Goal: Find specific page/section: Find specific page/section

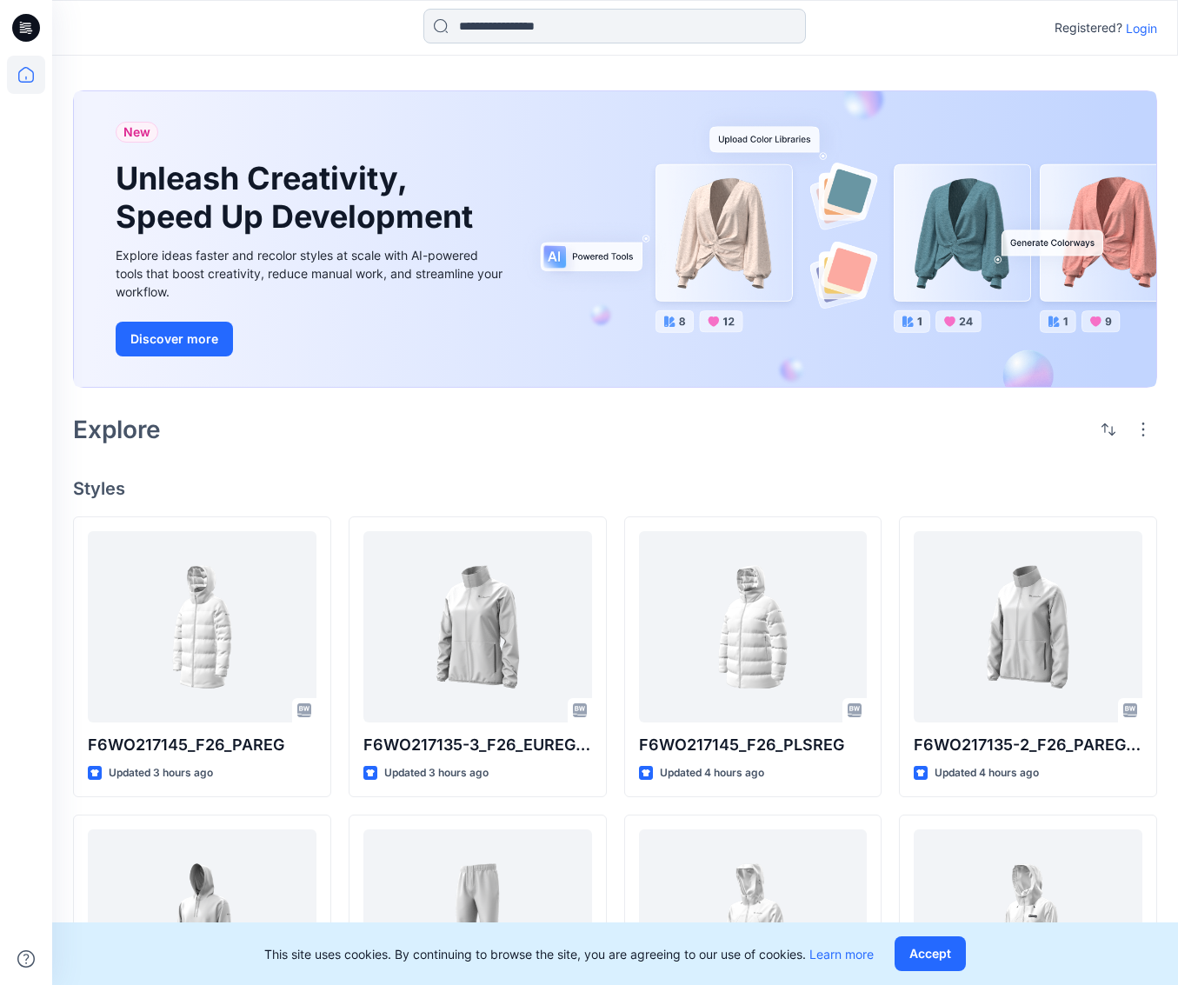
click at [613, 30] on input at bounding box center [614, 26] width 382 height 35
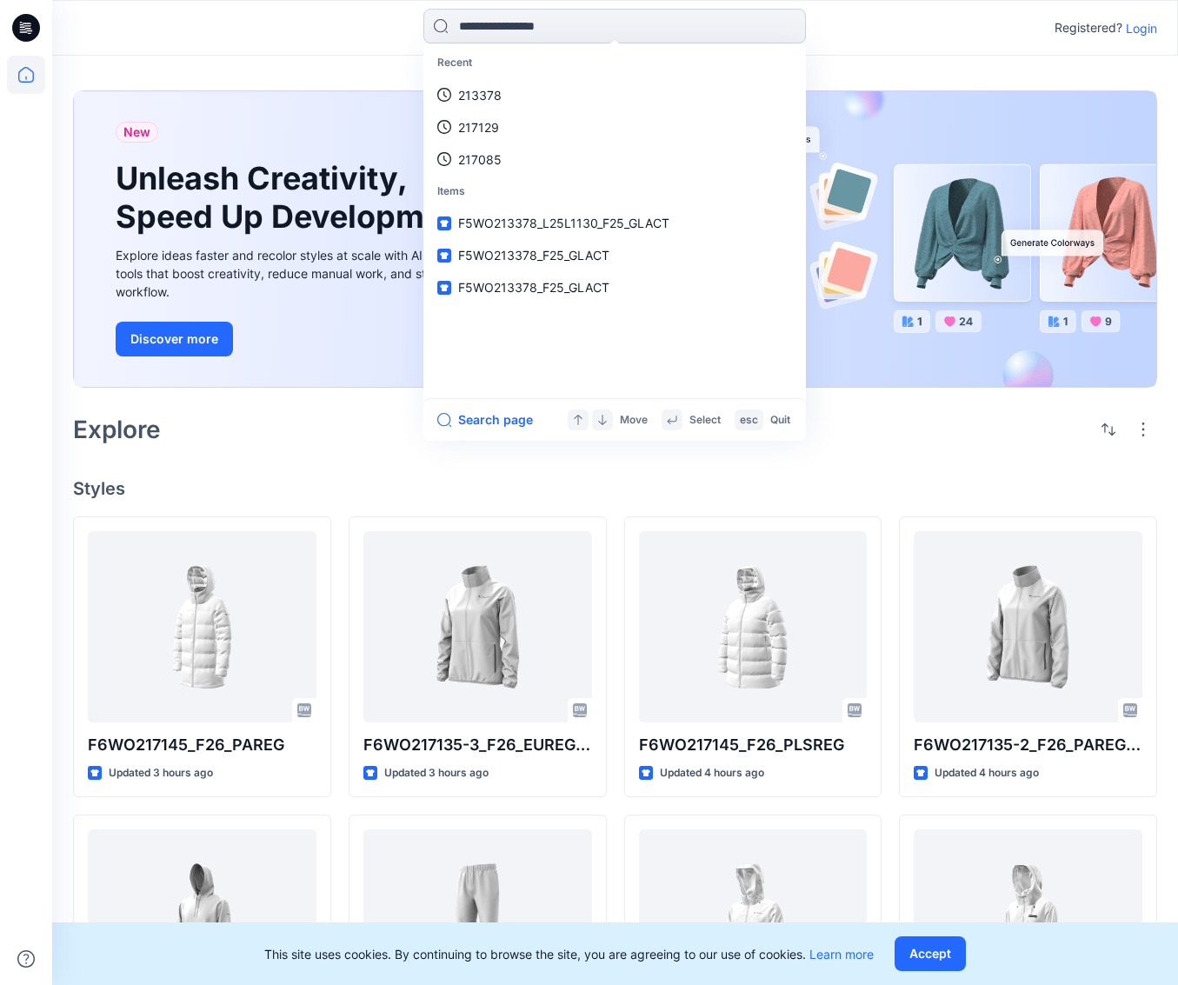
paste input "******"
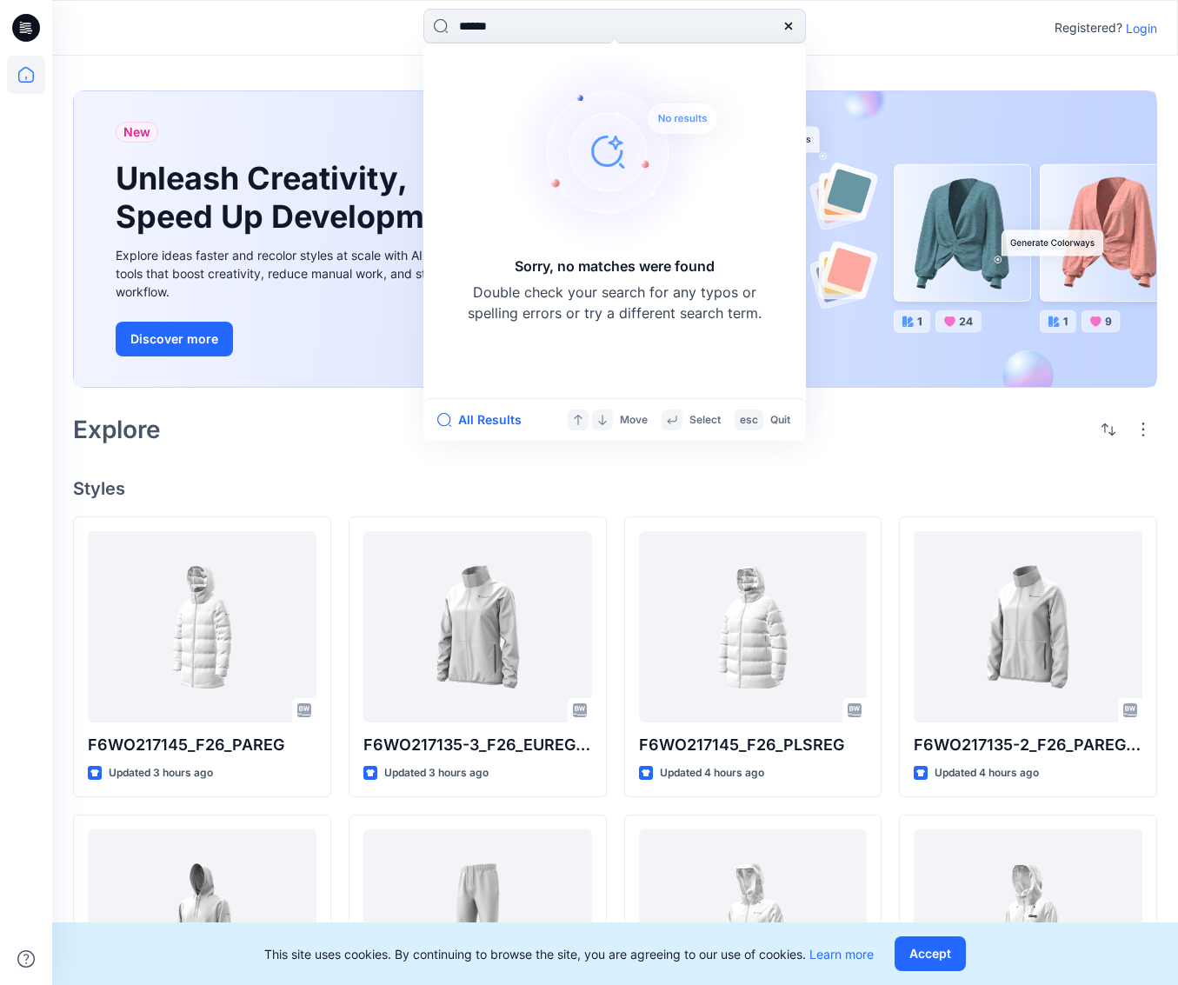
type input "******"
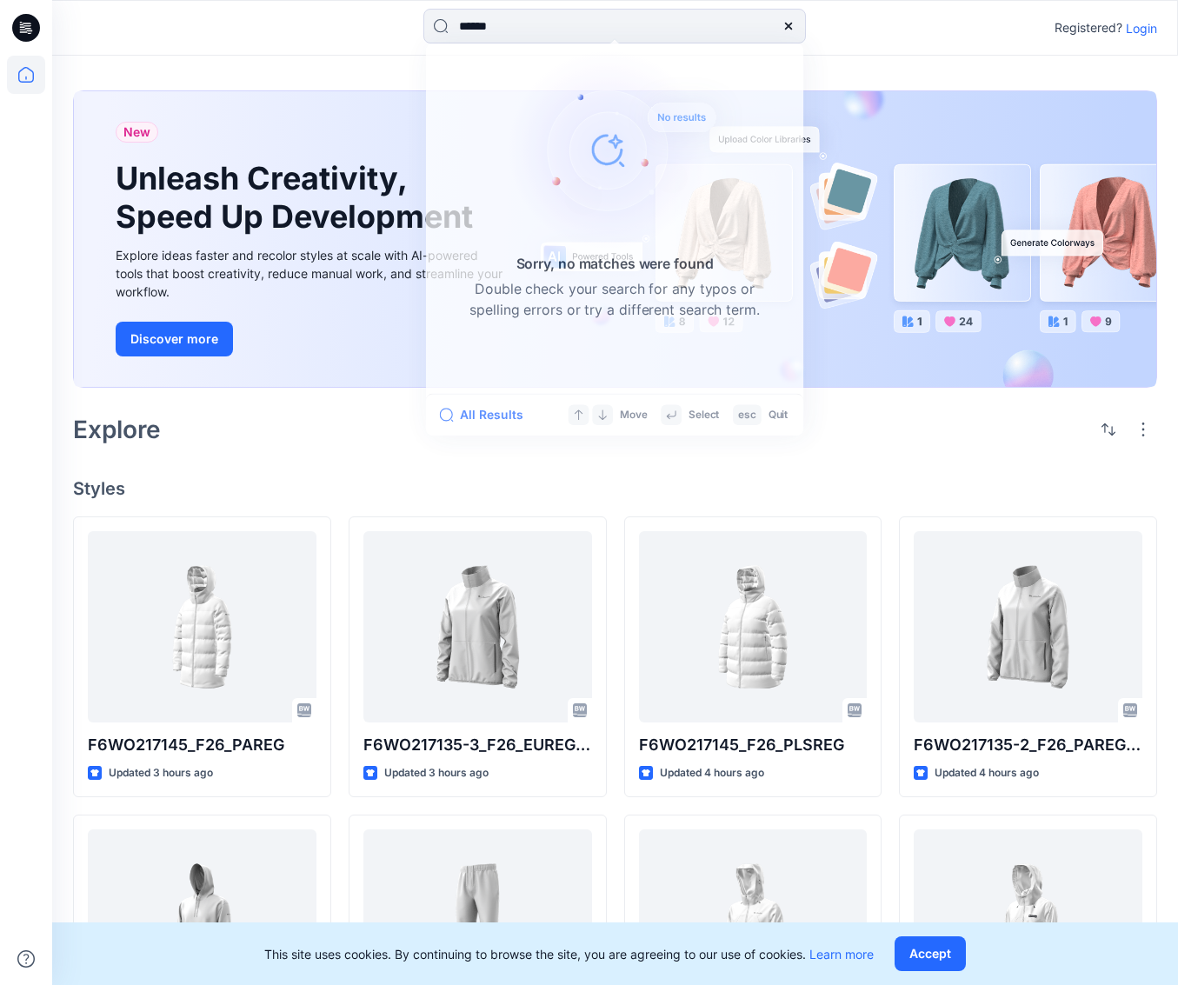
click at [1131, 25] on p "Login" at bounding box center [1140, 28] width 31 height 18
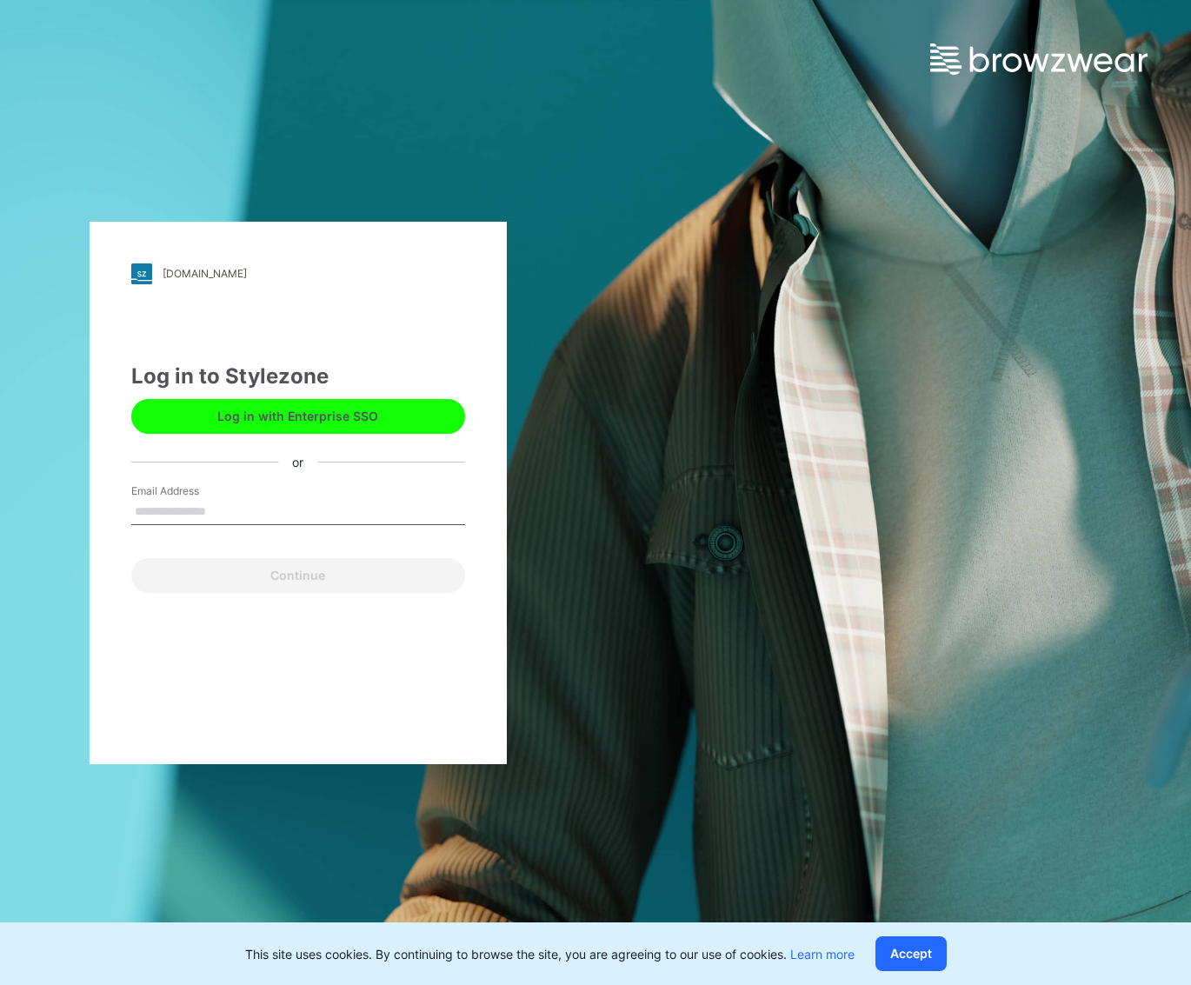
type input "**********"
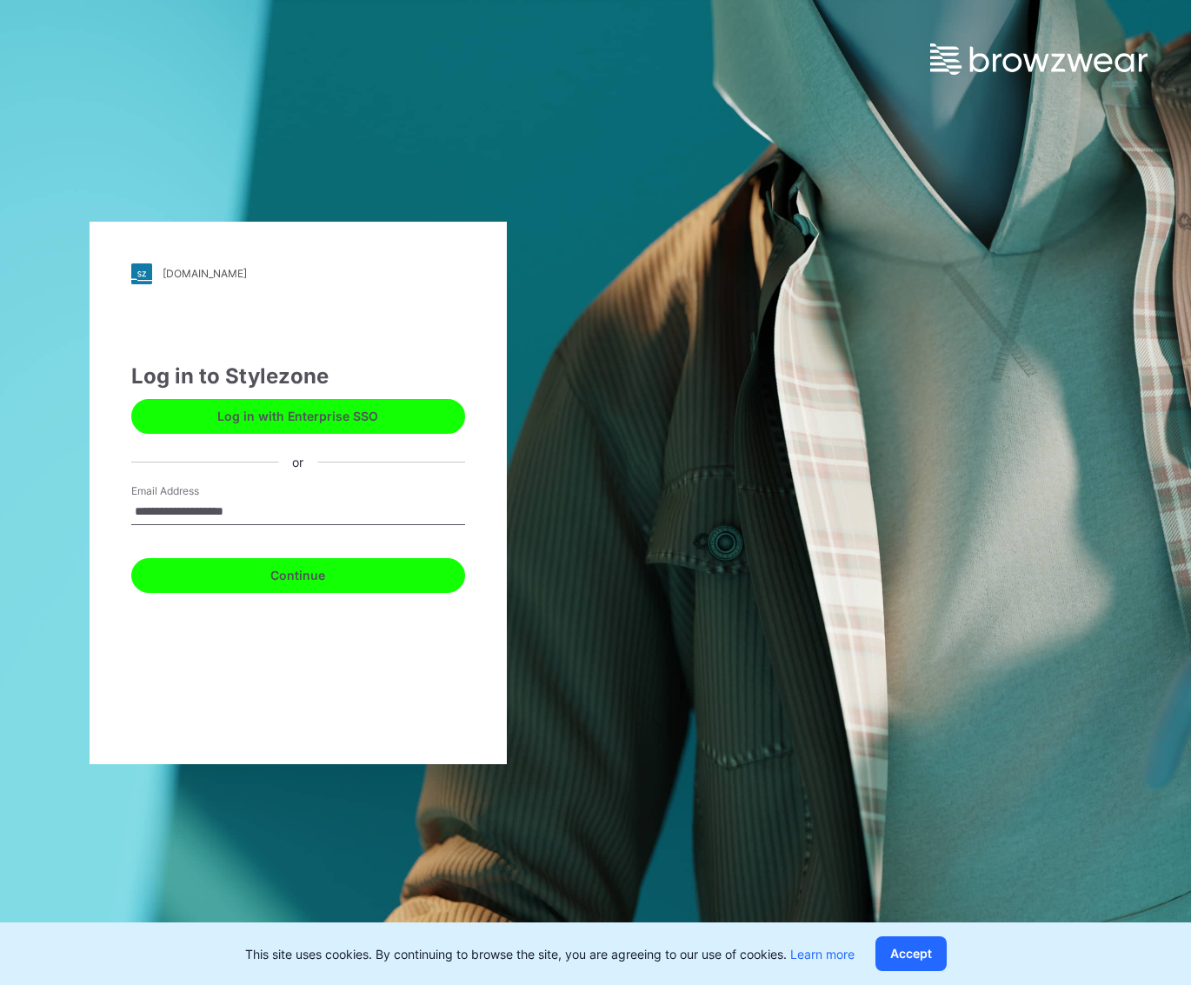
click at [302, 574] on button "Continue" at bounding box center [298, 575] width 334 height 35
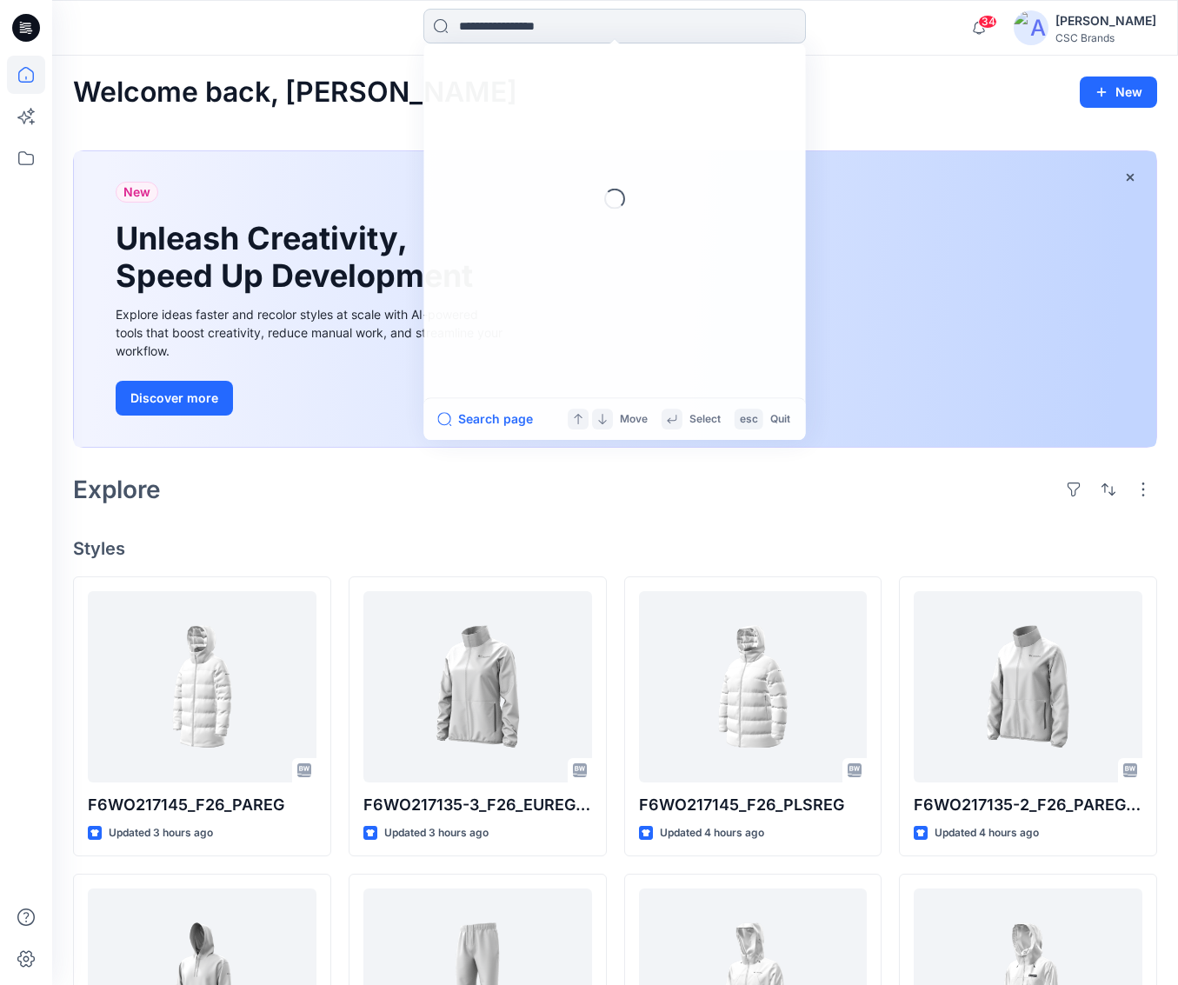
click at [472, 31] on input at bounding box center [614, 26] width 382 height 35
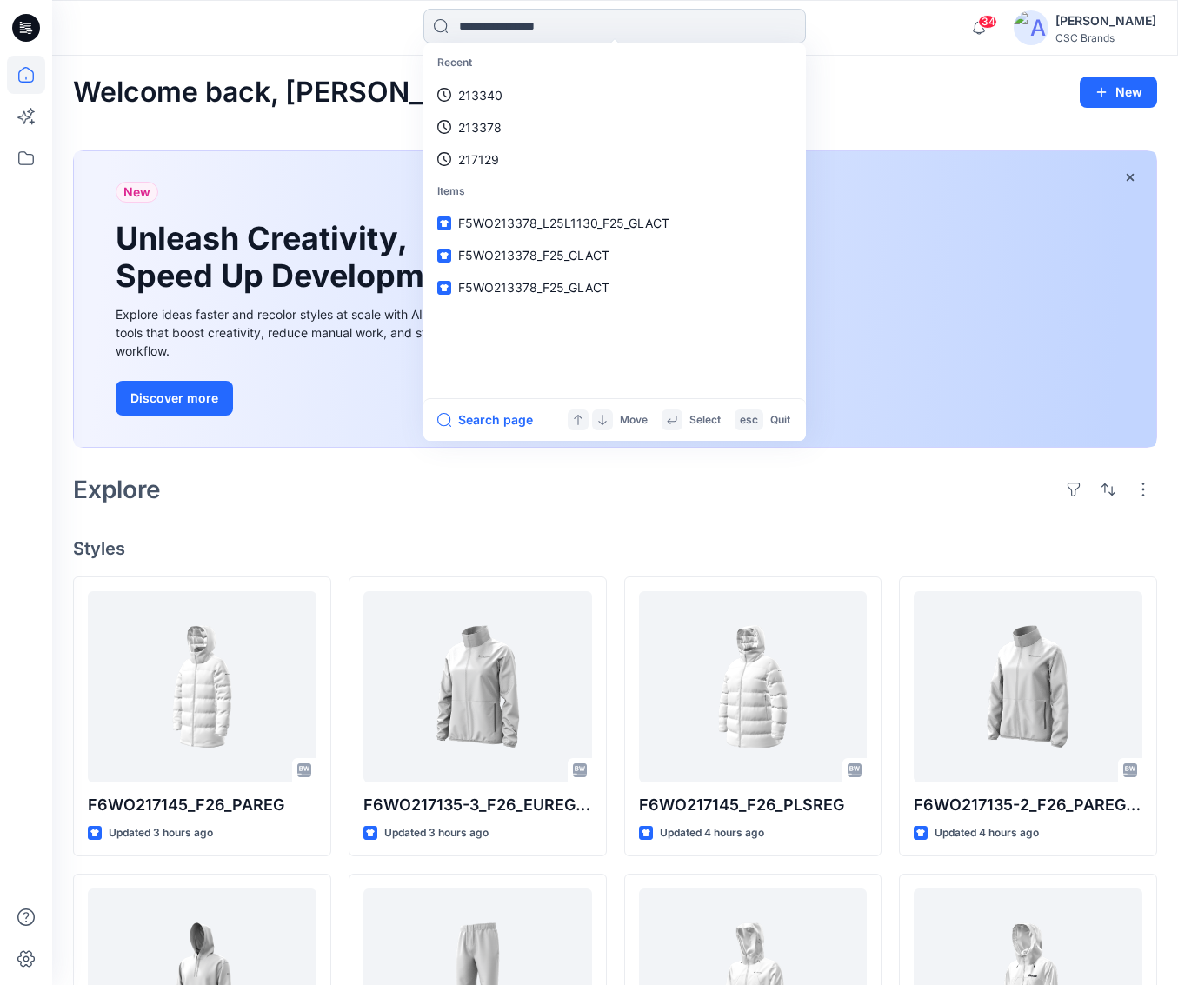
paste input "******"
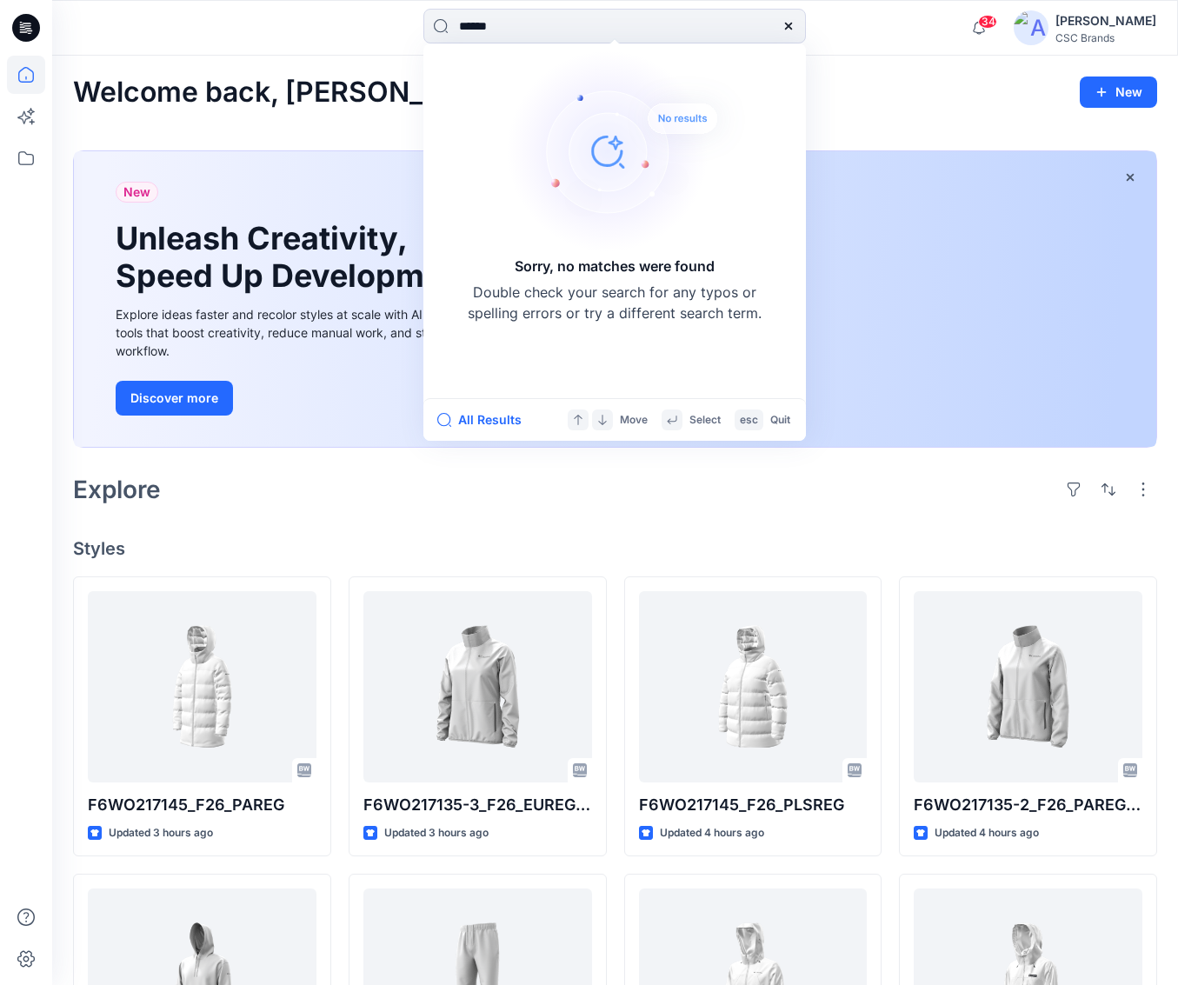
type input "******"
click at [846, 82] on div "Welcome back, [PERSON_NAME] New" at bounding box center [615, 92] width 1084 height 32
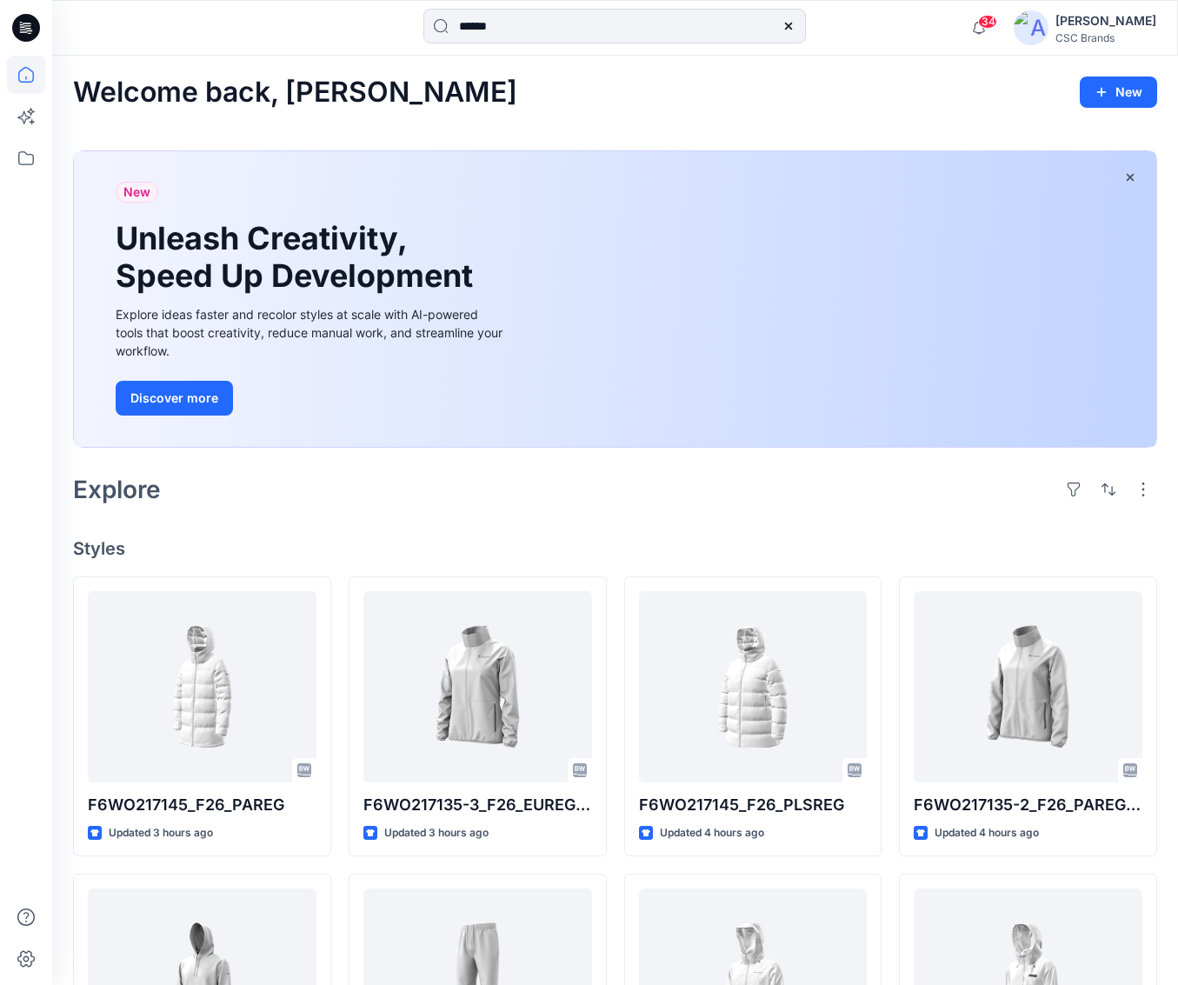
click at [549, 75] on div "Welcome back, [PERSON_NAME] New New Unleash Creativity, Speed Up Development Ex…" at bounding box center [614, 795] width 1125 height 1479
click at [27, 163] on icon at bounding box center [26, 158] width 38 height 38
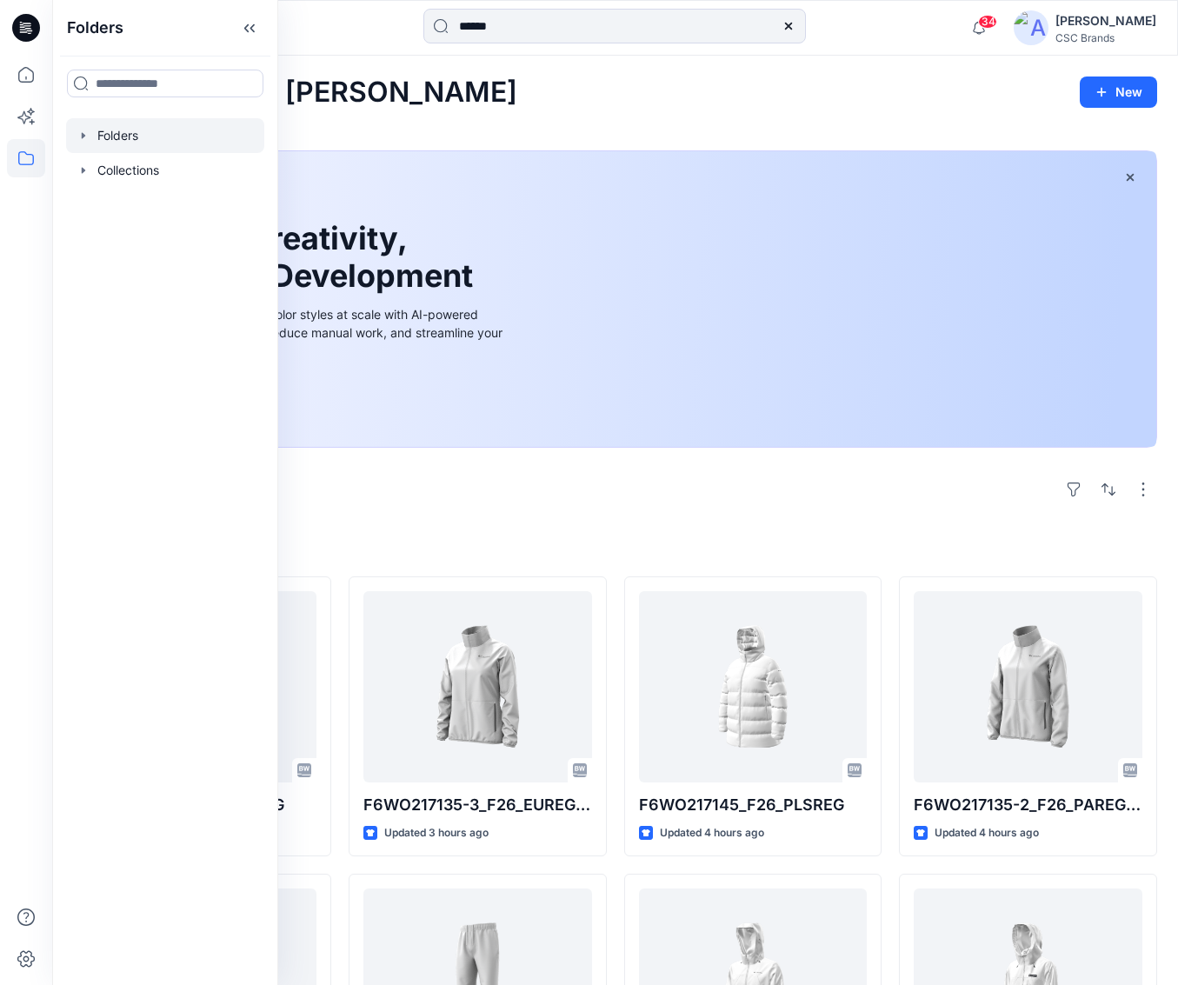
click at [84, 134] on icon "button" at bounding box center [83, 136] width 14 height 14
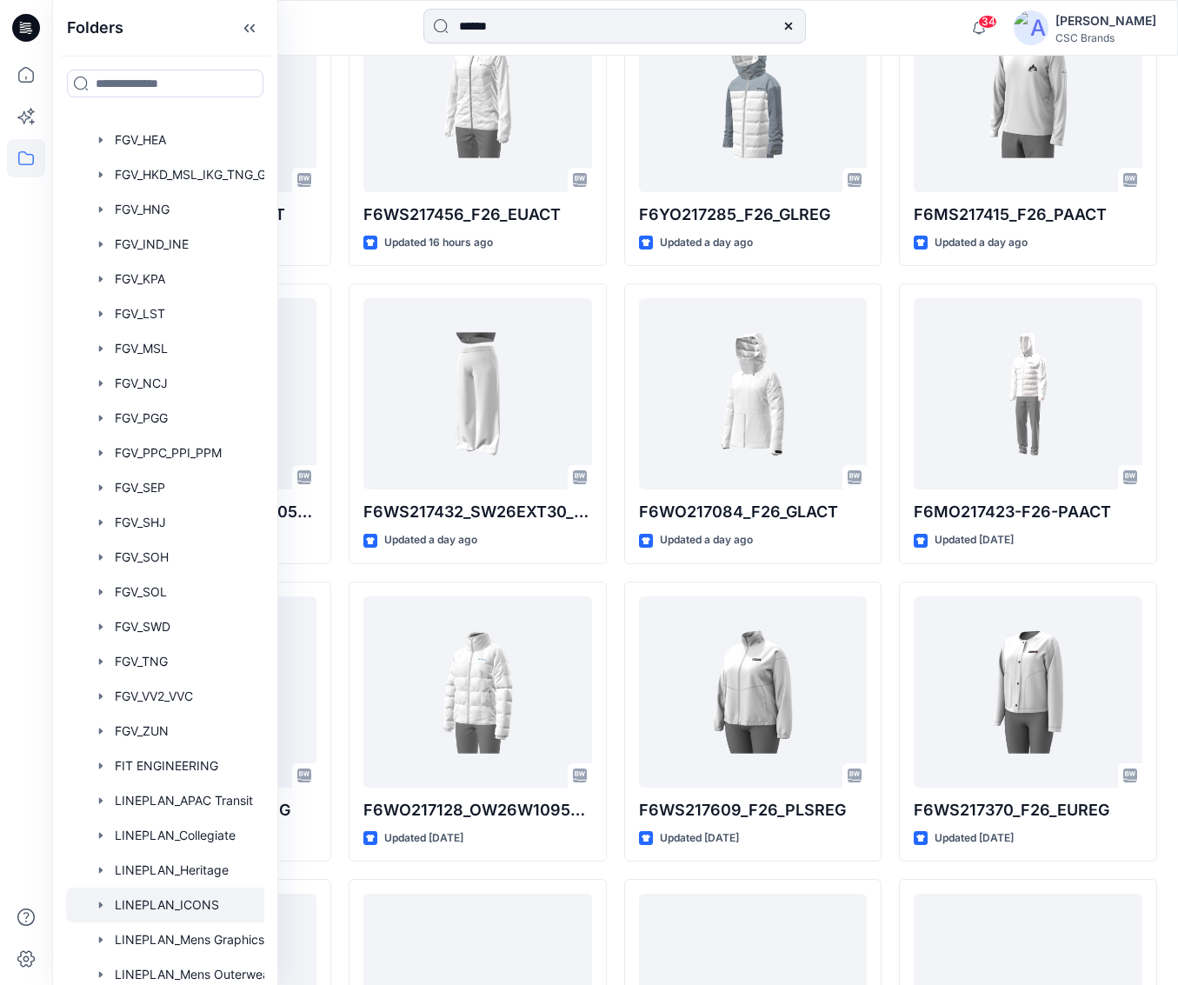
scroll to position [385, 0]
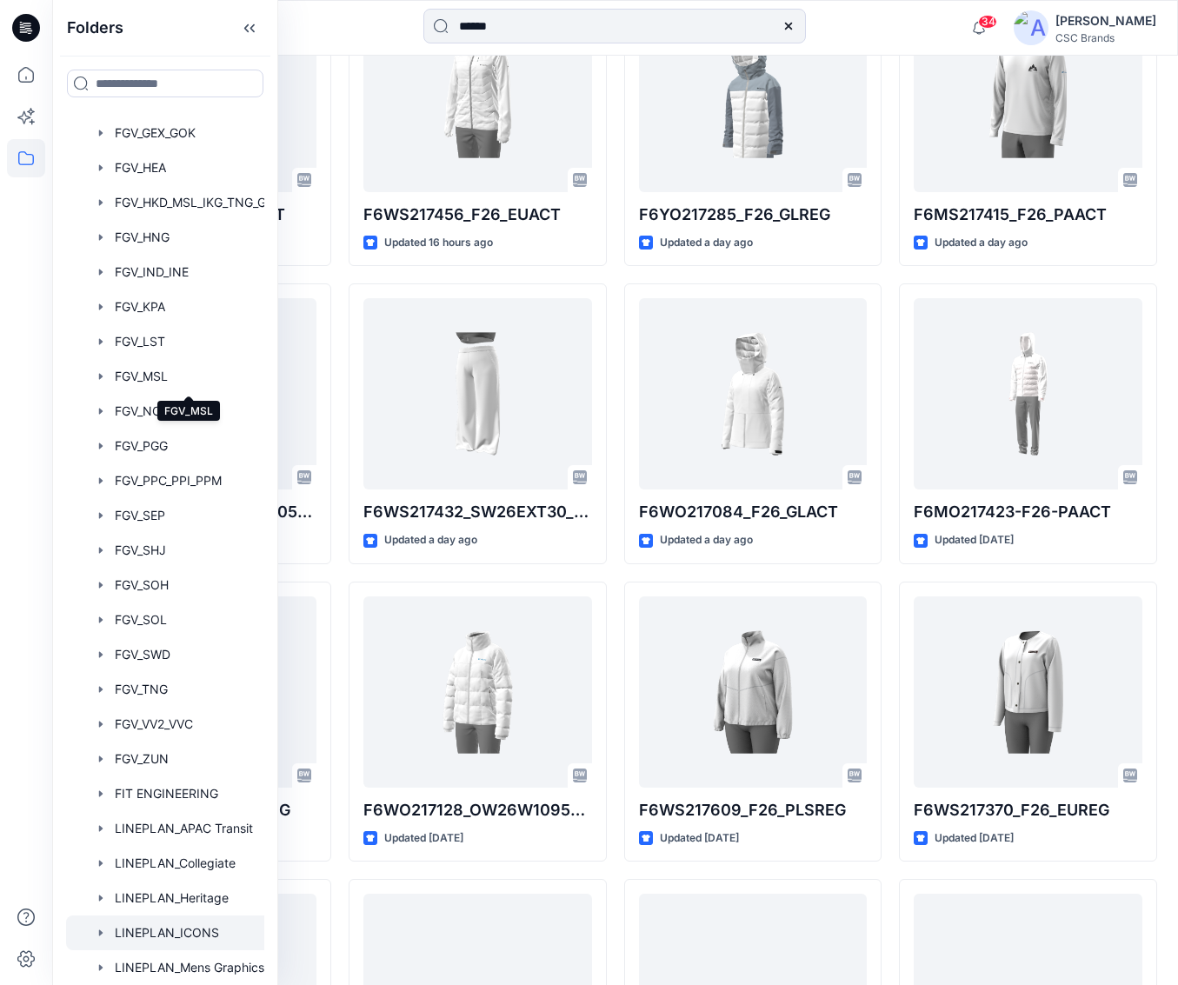
click at [173, 370] on div at bounding box center [187, 376] width 243 height 35
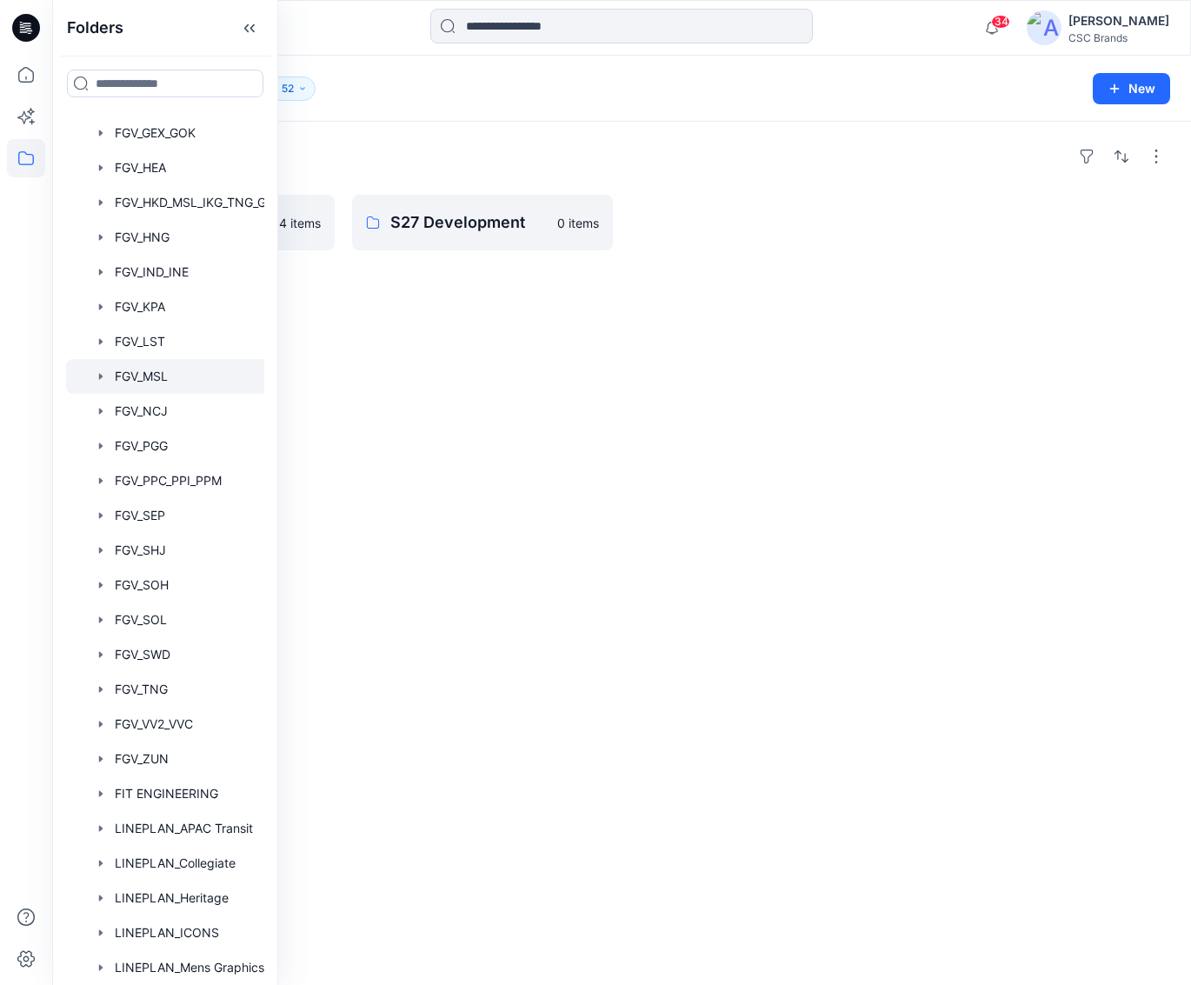
click at [810, 425] on div "Folders F26 Development 4 items S27 Development 0 items" at bounding box center [621, 553] width 1138 height 863
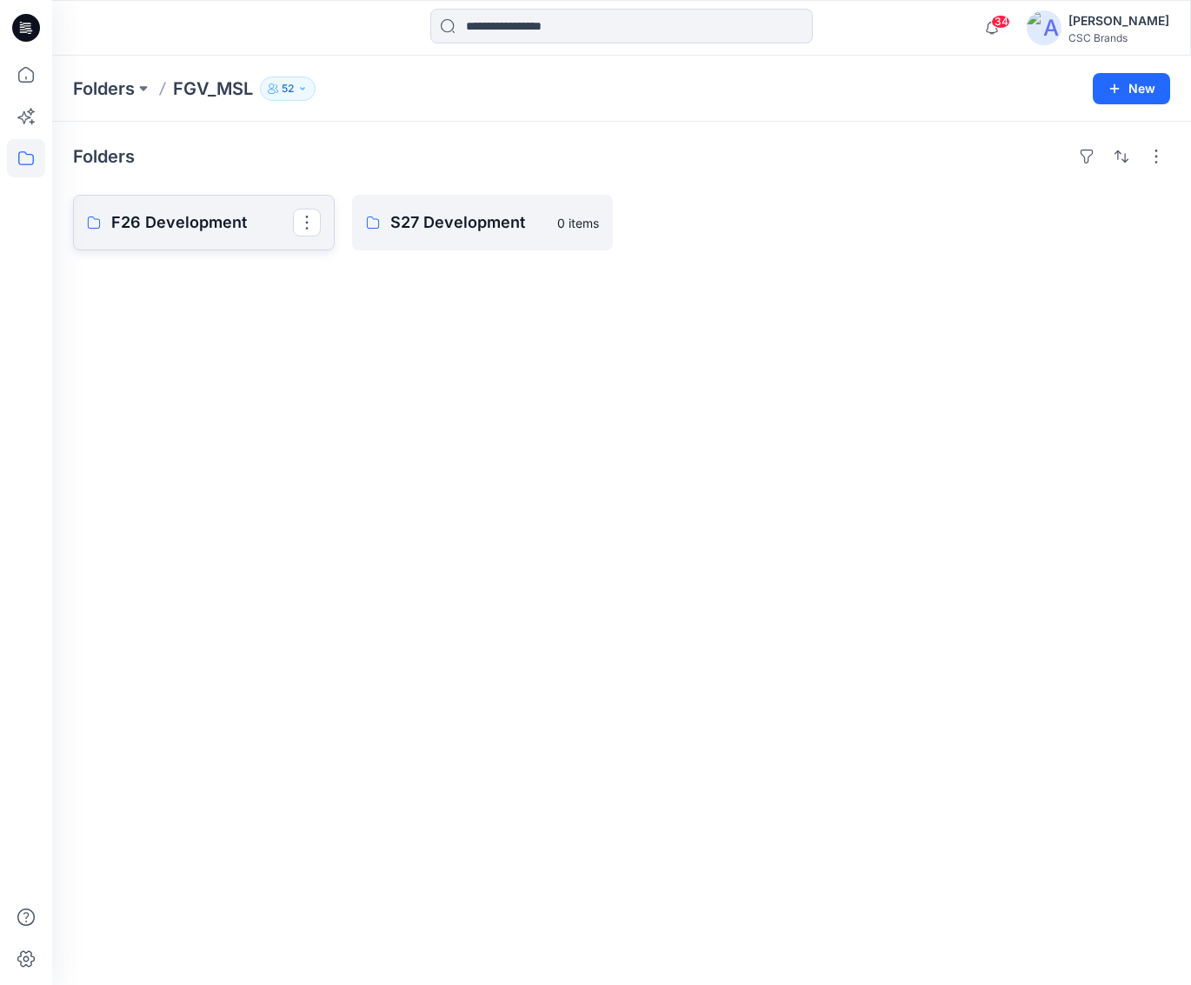
click at [167, 207] on link "F26 Development" at bounding box center [204, 223] width 262 height 56
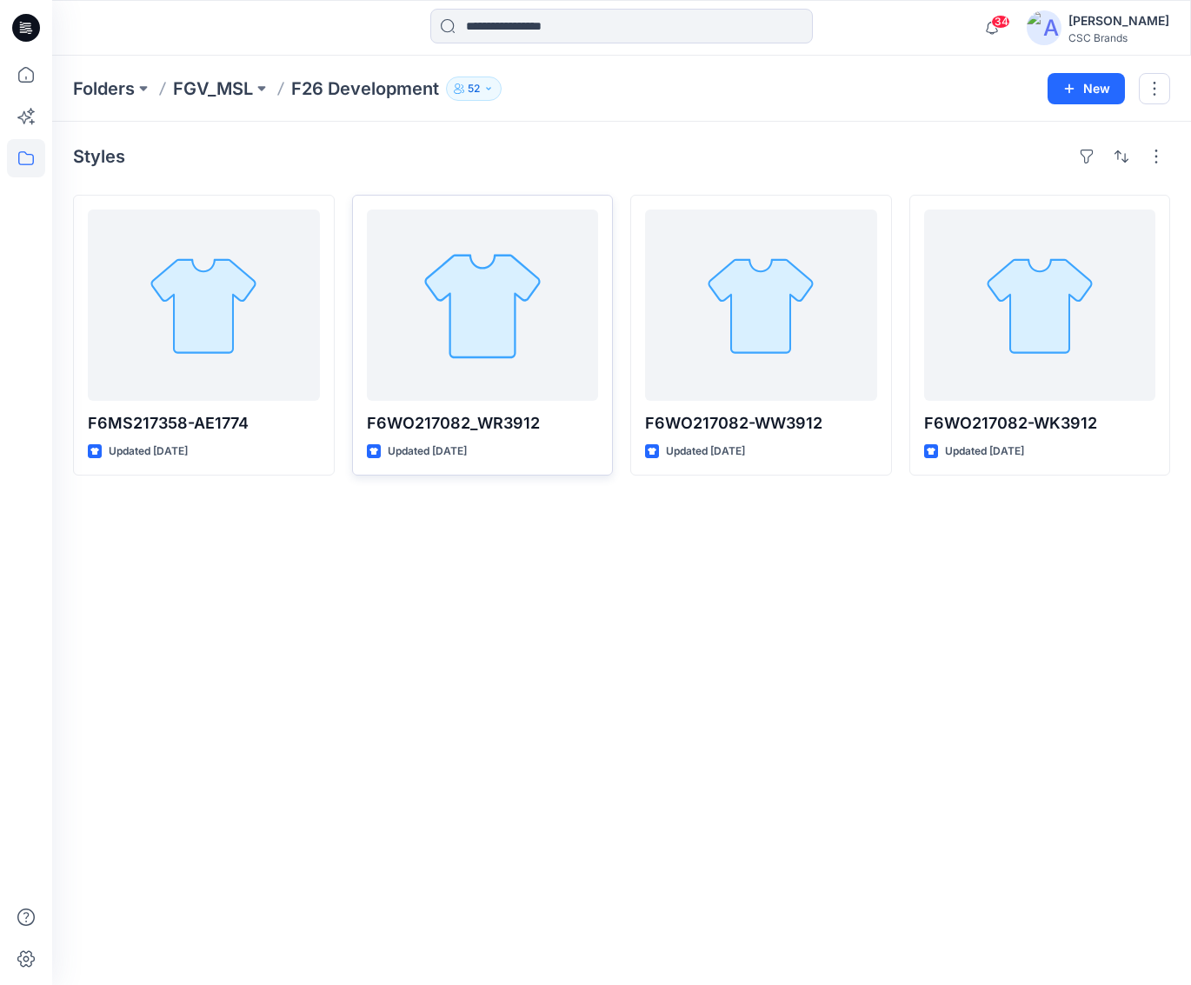
click at [473, 342] on div at bounding box center [483, 304] width 232 height 191
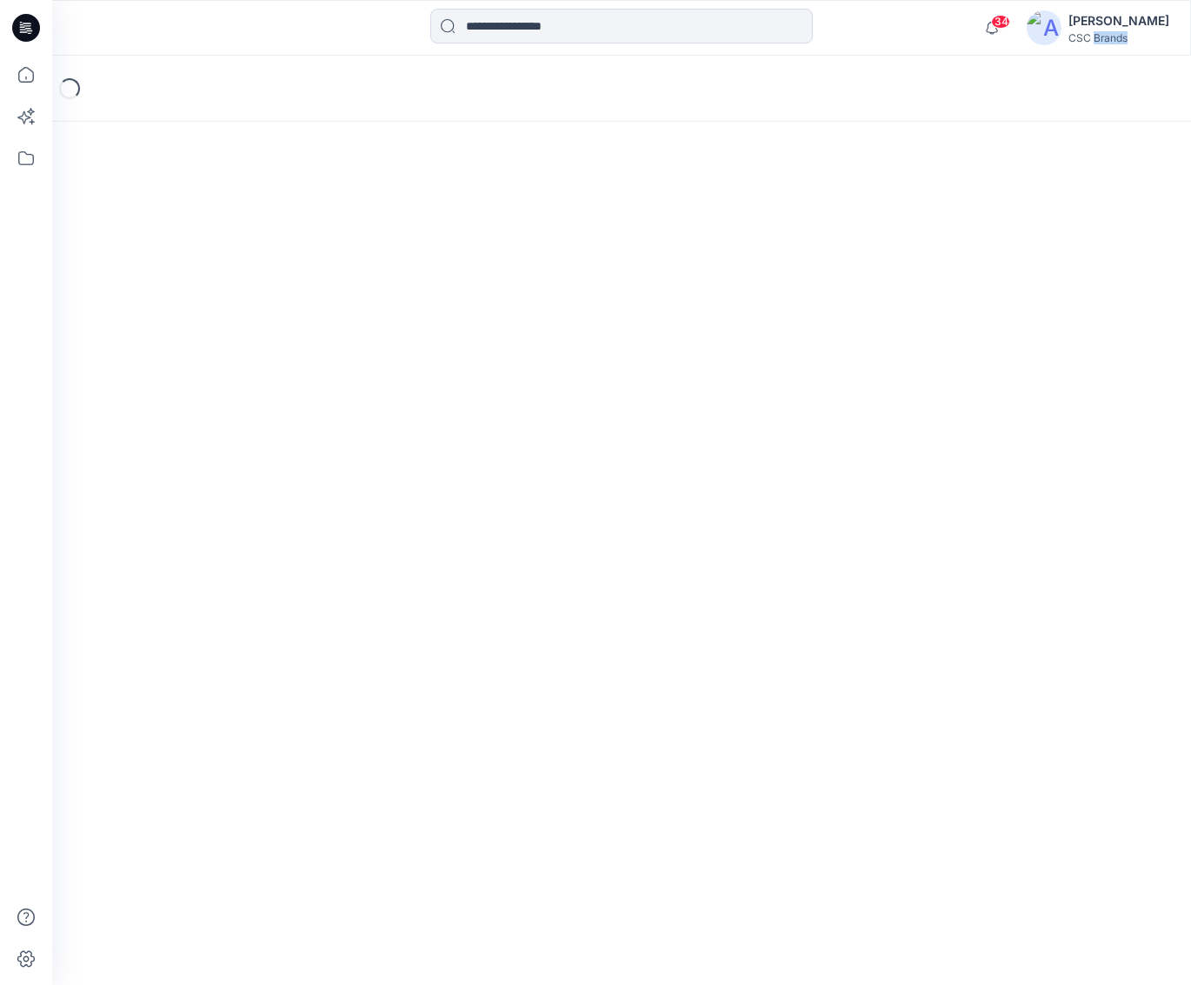
click at [473, 342] on div "Loading..." at bounding box center [621, 520] width 1138 height 929
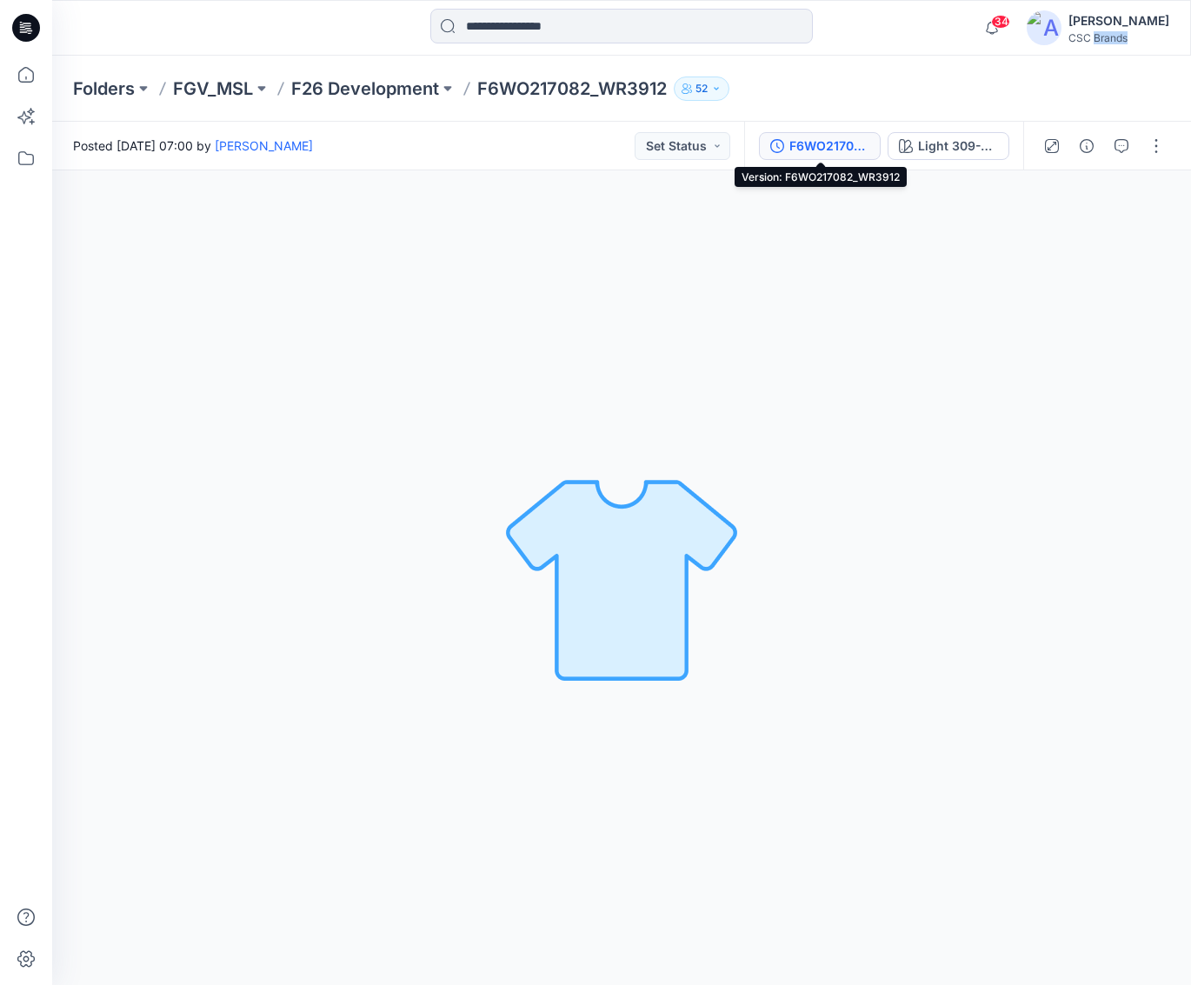
click at [813, 138] on div "F6WO217082_WR3912" at bounding box center [829, 145] width 80 height 19
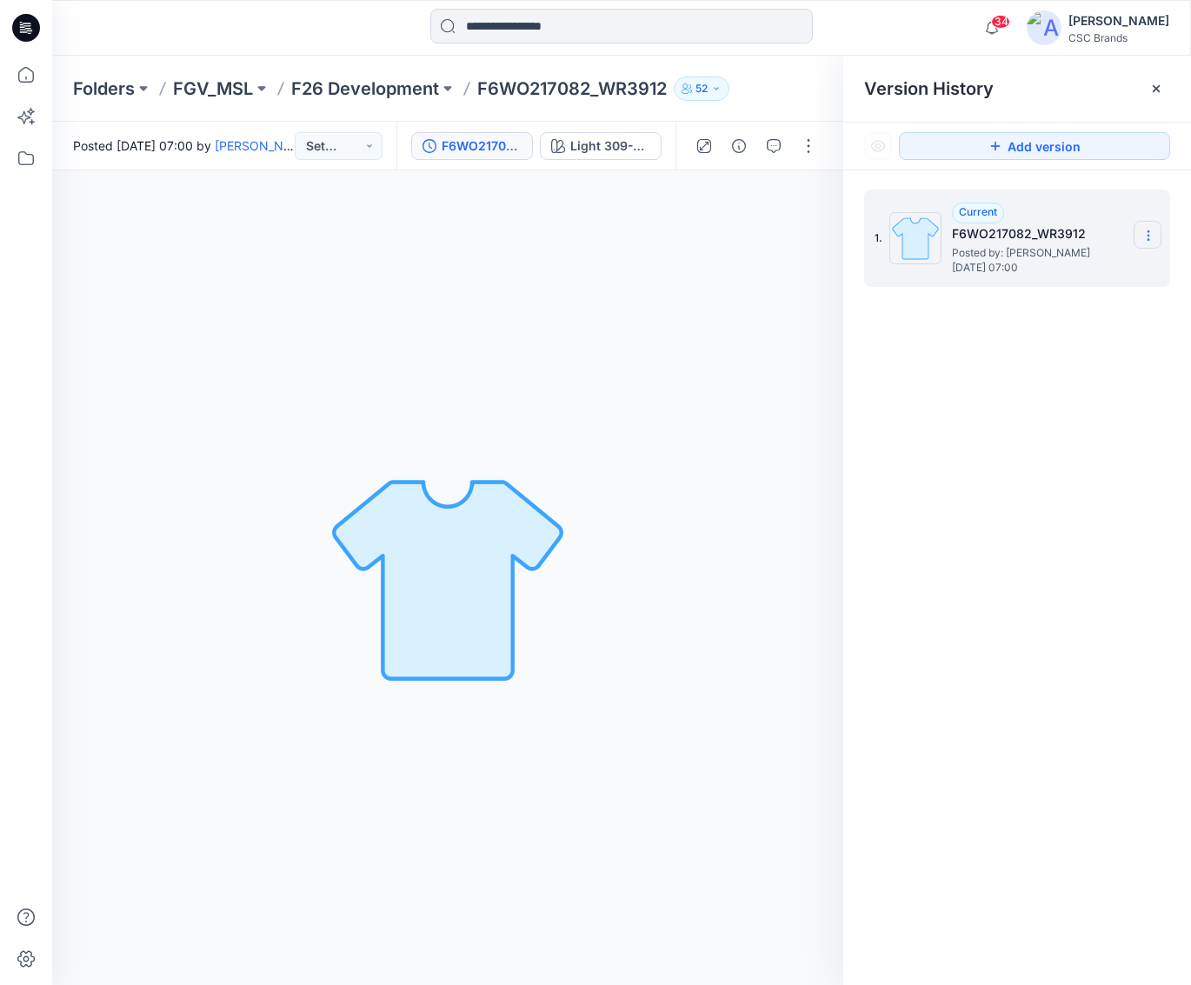
click at [1145, 236] on icon at bounding box center [1148, 236] width 14 height 14
click at [1039, 368] on div "1. Current F6WO217082_WR3912 Posted by: Kawsar Kanejio Tuesday, August 19, 2025…" at bounding box center [1017, 590] width 348 height 840
click at [375, 87] on p "F26 Development" at bounding box center [365, 88] width 148 height 24
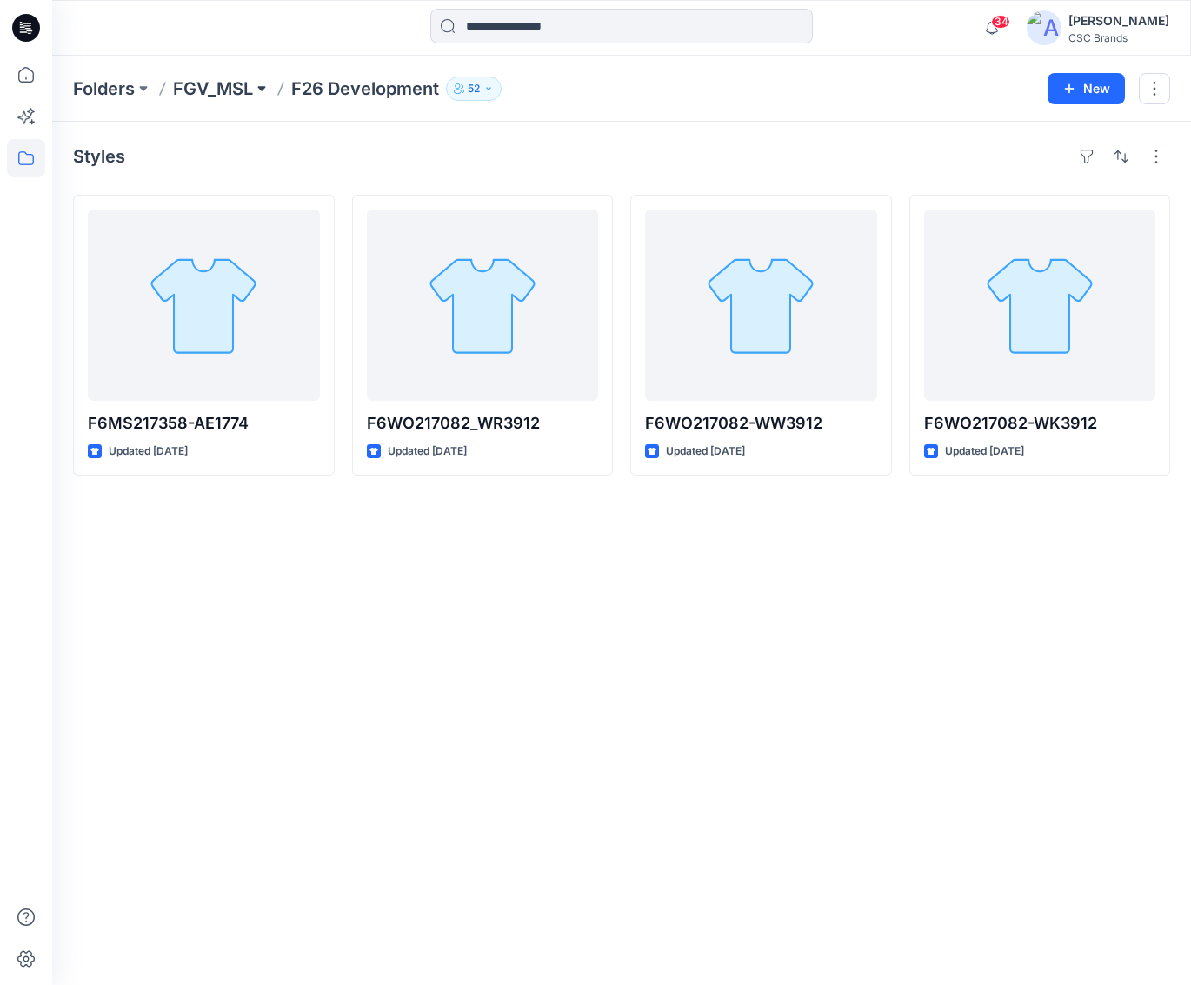
click at [256, 90] on button at bounding box center [261, 88] width 17 height 24
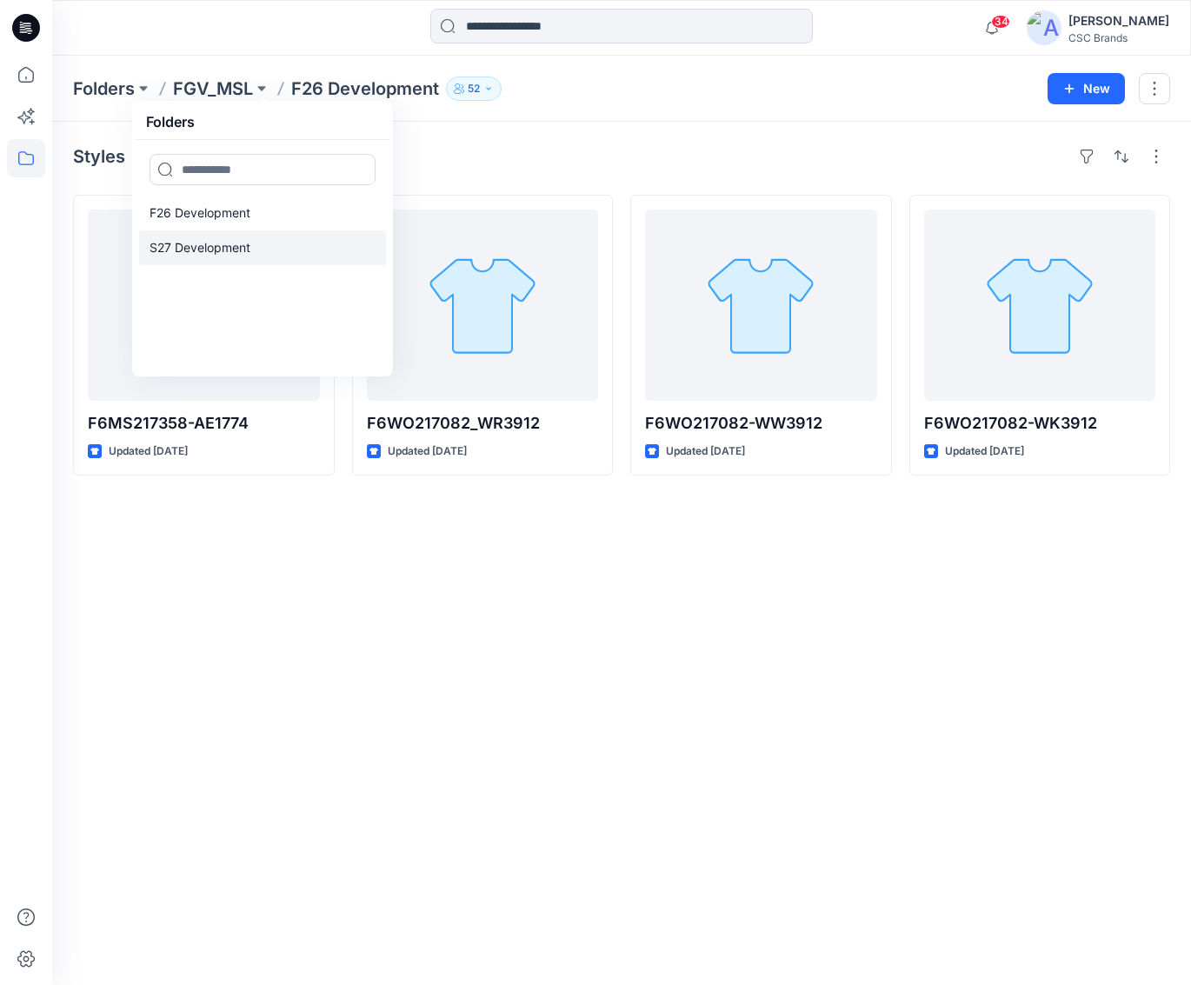
click at [240, 249] on p "S27 Development" at bounding box center [199, 247] width 101 height 21
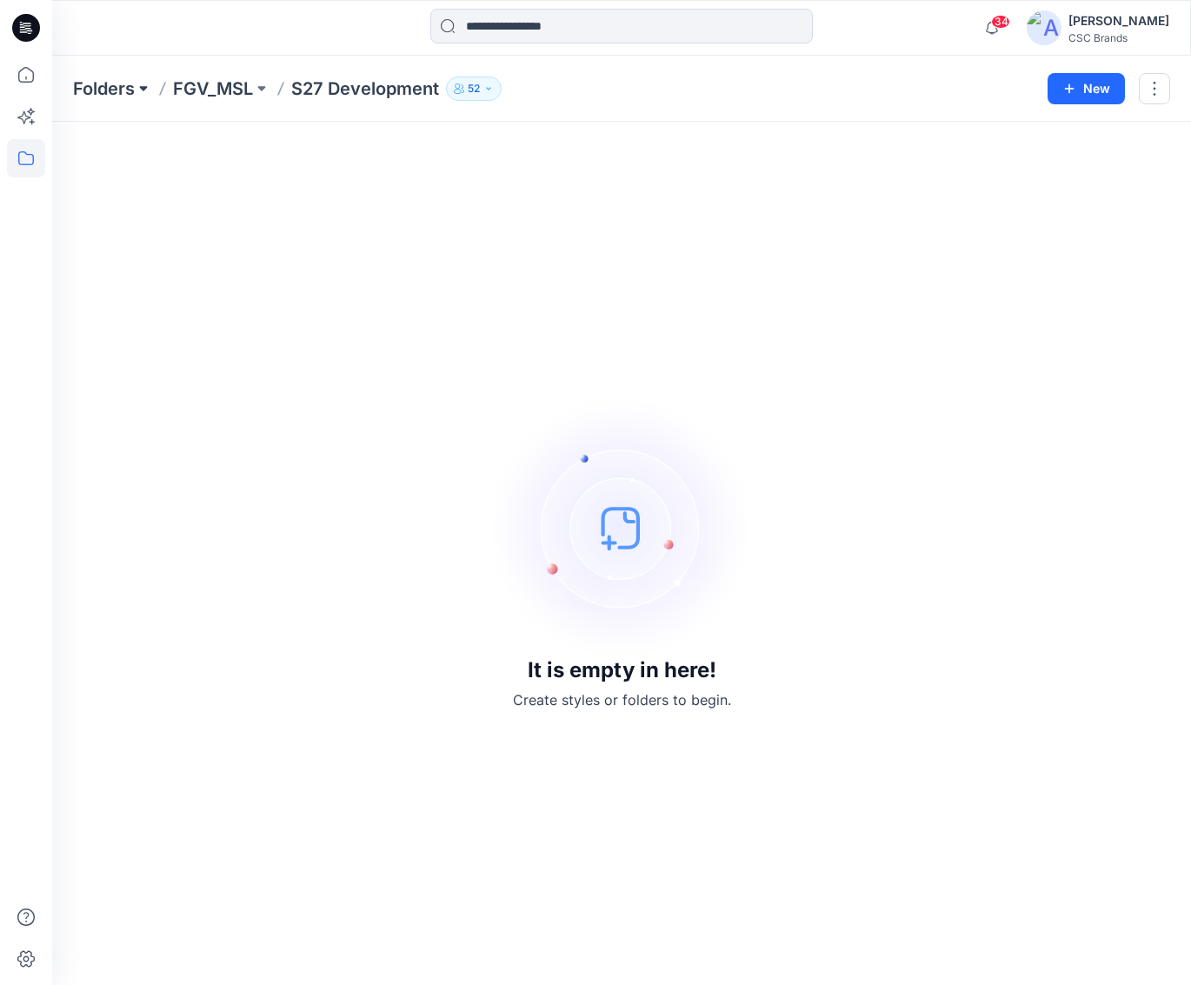
click at [142, 90] on button at bounding box center [143, 88] width 17 height 24
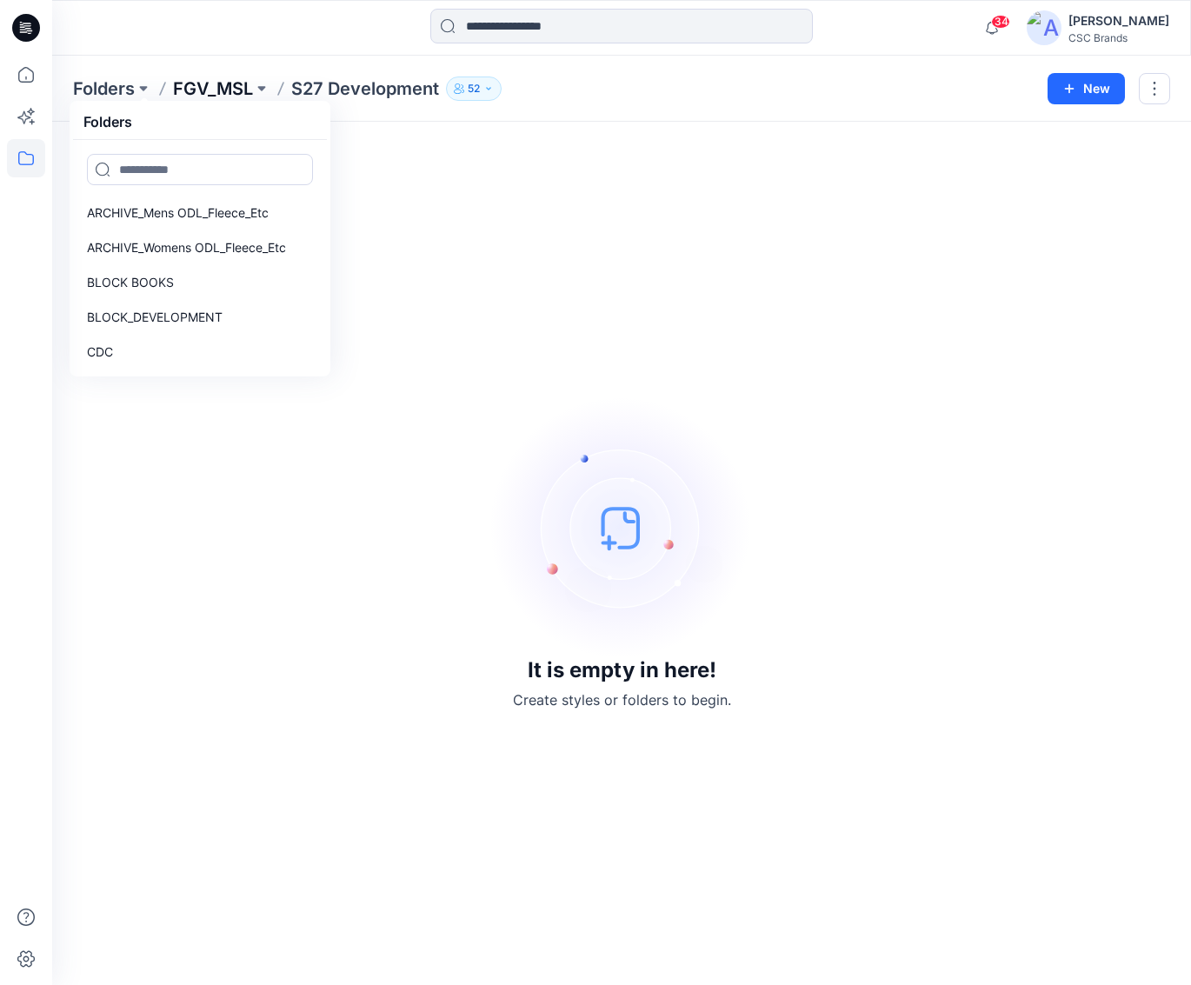
click at [210, 91] on p "FGV_MSL" at bounding box center [213, 88] width 80 height 24
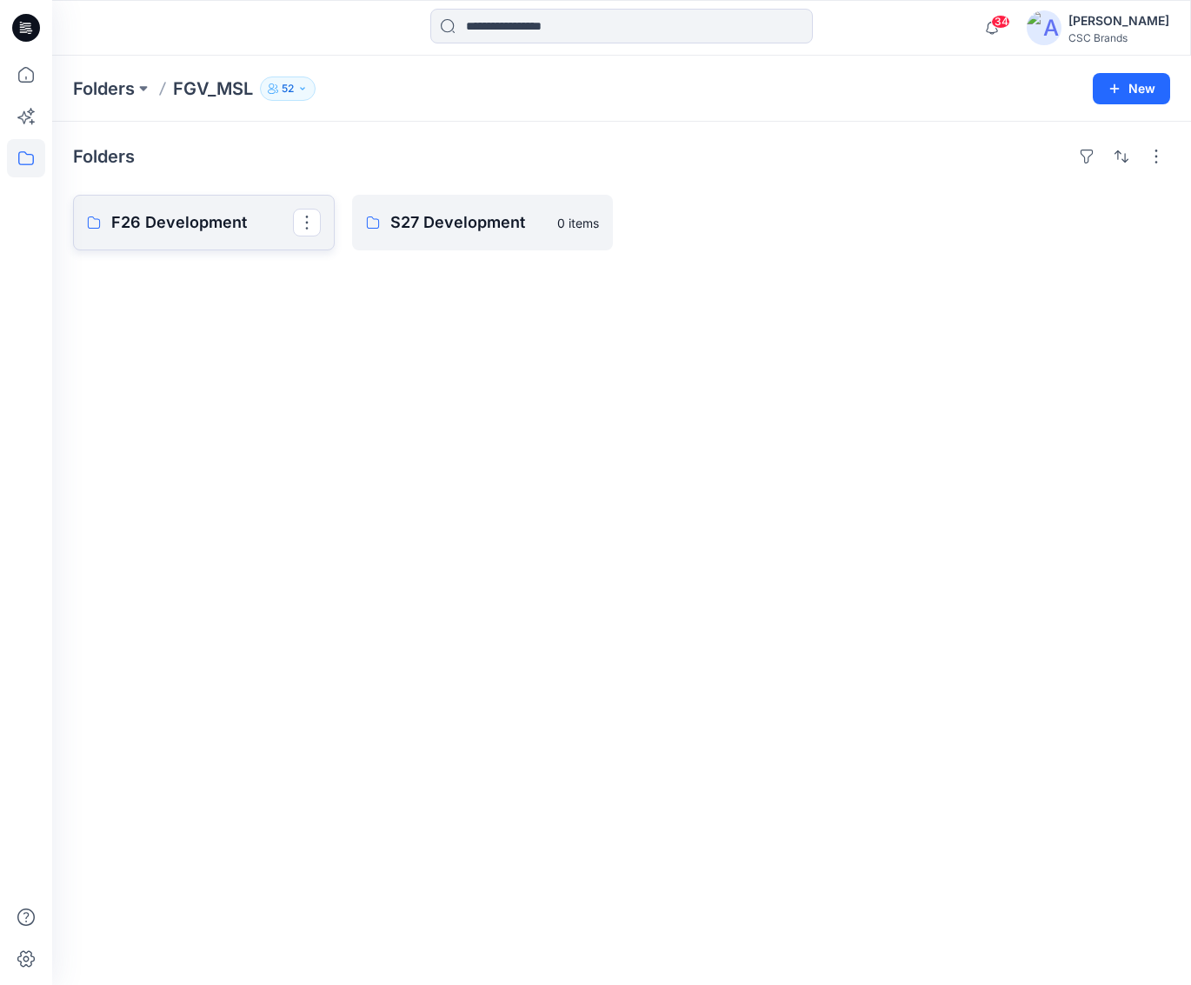
click at [222, 227] on p "F26 Development" at bounding box center [202, 222] width 182 height 24
